Goal: Information Seeking & Learning: Find specific fact

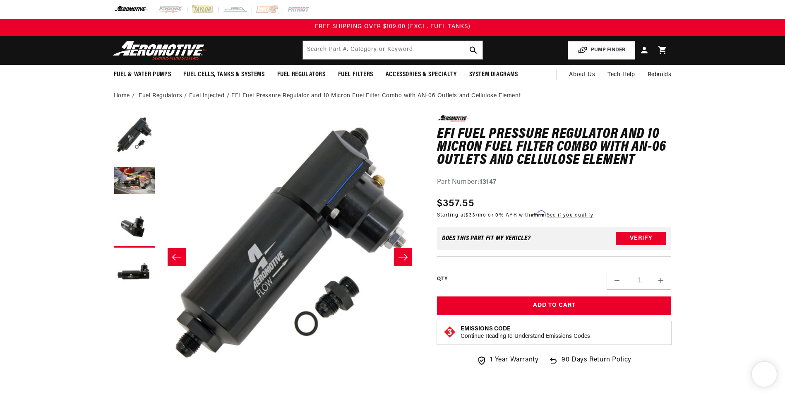
click at [358, 47] on input "text" at bounding box center [393, 50] width 180 height 18
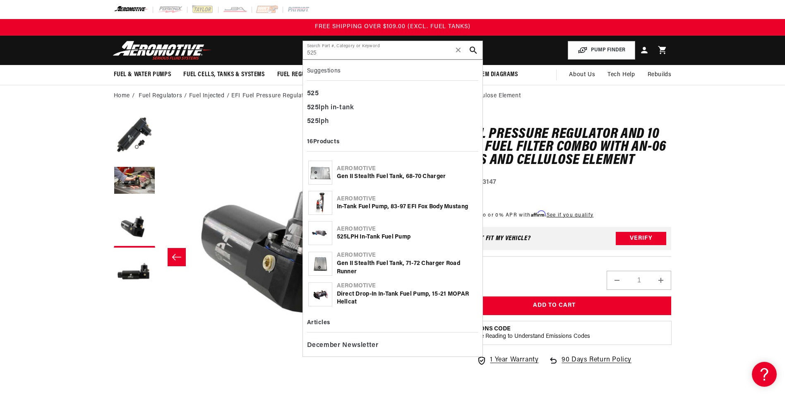
type input "525"
click at [359, 236] on div "525 LPH In-Tank Fuel Pump" at bounding box center [407, 237] width 140 height 8
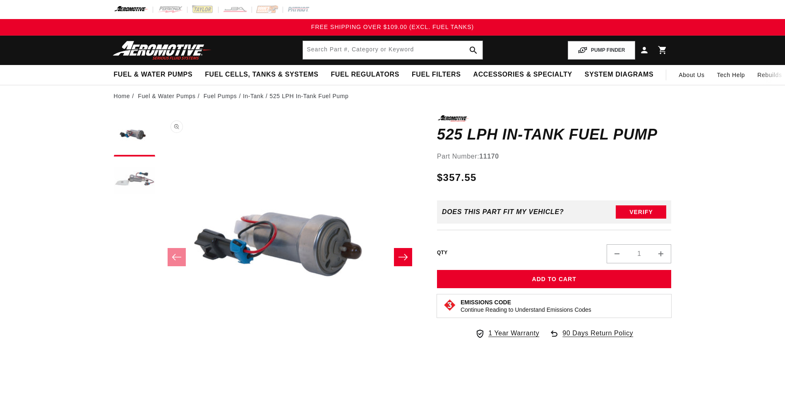
click at [159, 377] on button "Open media 1 in modal" at bounding box center [159, 377] width 0 height 0
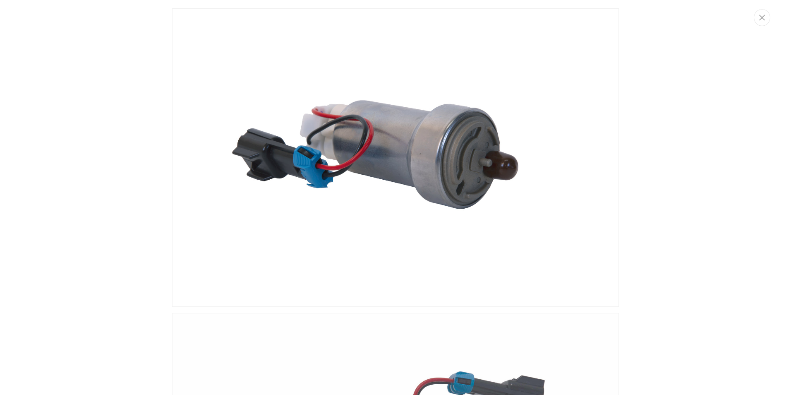
click at [368, 79] on img "Media gallery" at bounding box center [395, 157] width 447 height 298
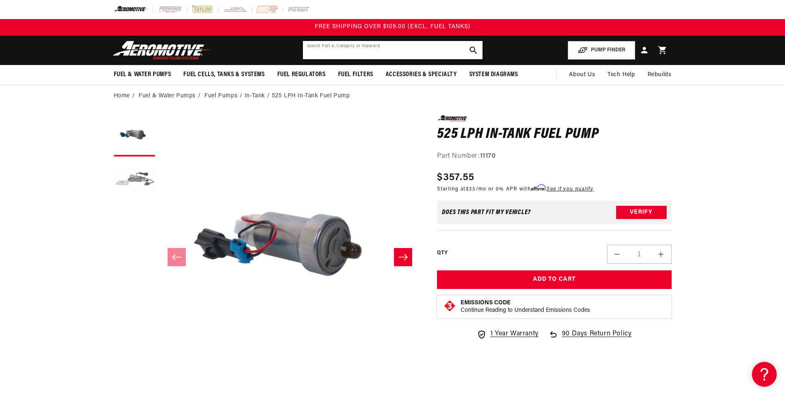
click at [352, 53] on input "text" at bounding box center [393, 50] width 180 height 18
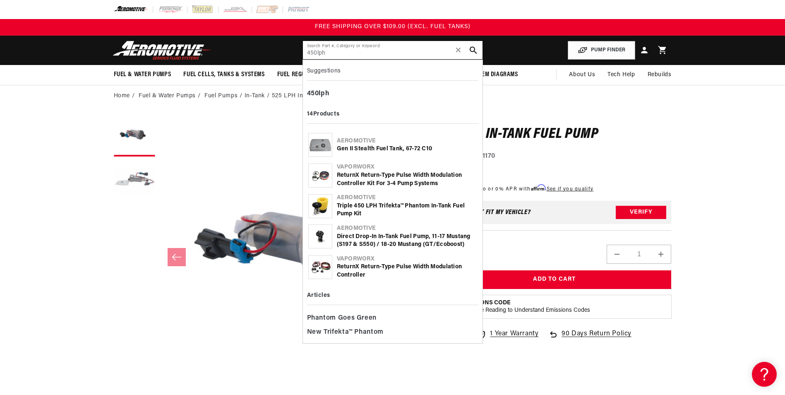
type input "450lph"
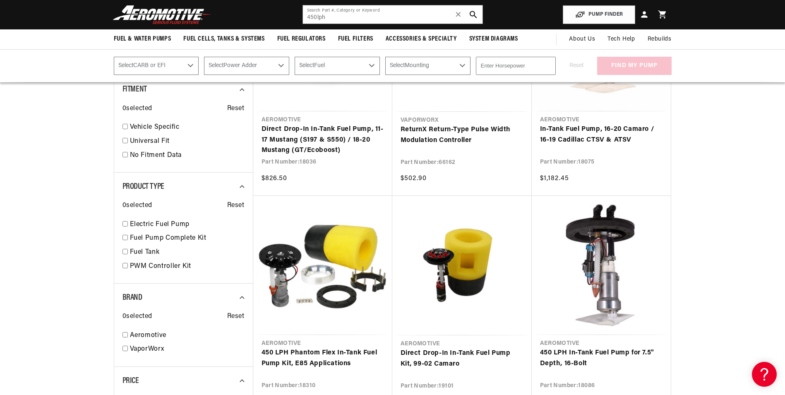
scroll to position [372, 0]
